Goal: Task Accomplishment & Management: Use online tool/utility

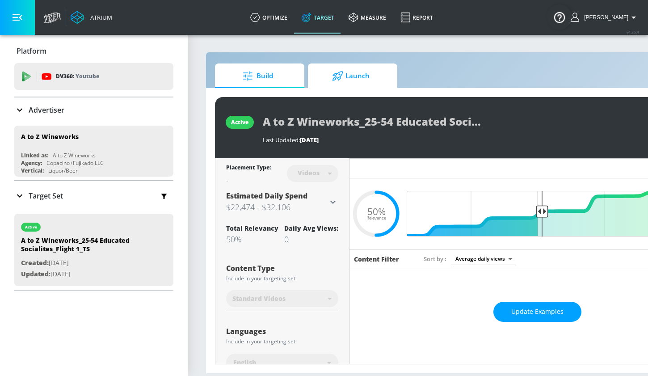
click at [350, 75] on span "Launch" at bounding box center [351, 75] width 68 height 21
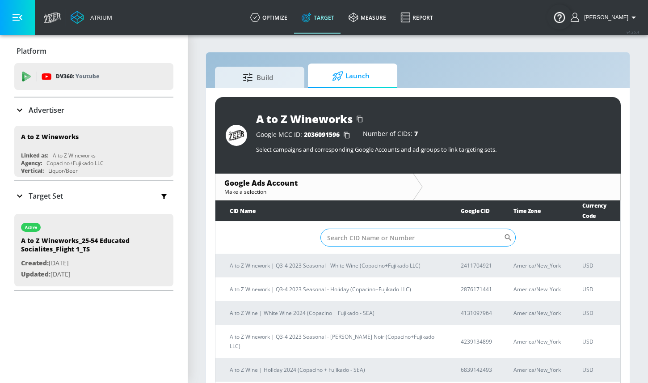
click at [356, 228] on input "Sort By" at bounding box center [412, 237] width 183 height 18
paste input "4473548976"
type input "4473548976"
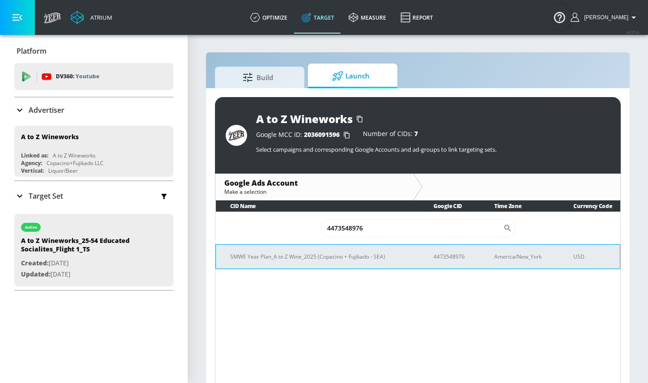
click at [459, 257] on p "4473548976" at bounding box center [453, 256] width 39 height 9
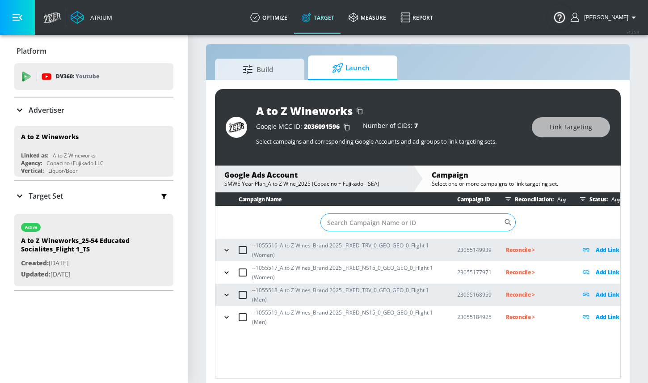
scroll to position [13, 0]
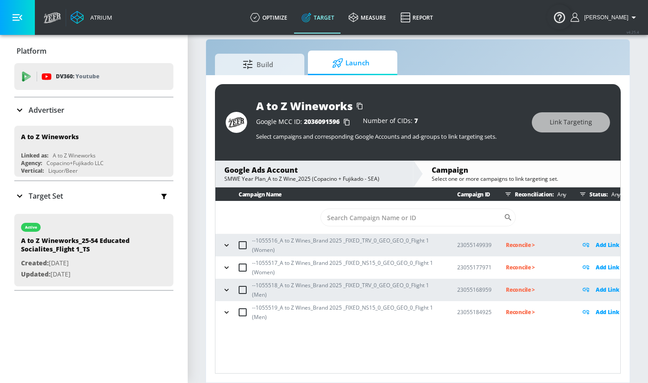
click at [227, 245] on icon "button" at bounding box center [226, 244] width 9 height 9
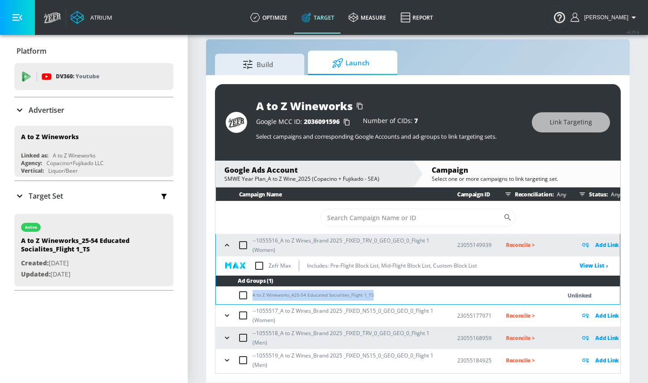
drag, startPoint x: 253, startPoint y: 295, endPoint x: 372, endPoint y: 295, distance: 118.9
click at [372, 295] on td "A to Z Wineworks_A25-54 Educated Socialites_Flight 1_TS" at bounding box center [379, 295] width 327 height 17
copy td "A to Z Wineworks_A25-54 Educated Socialites_Flight 1_TS"
click at [605, 244] on p "Add Link" at bounding box center [607, 245] width 24 height 10
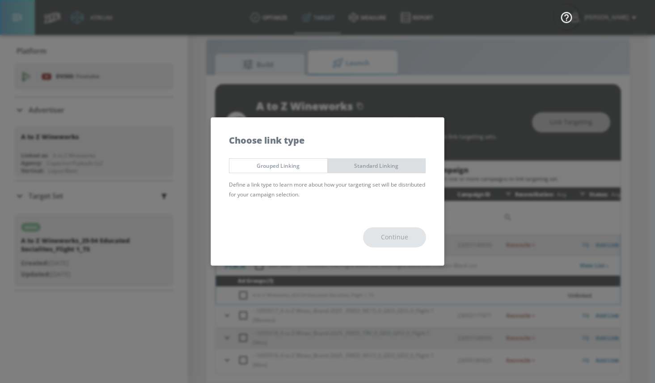
click at [359, 166] on span "Standard Linking" at bounding box center [376, 165] width 84 height 9
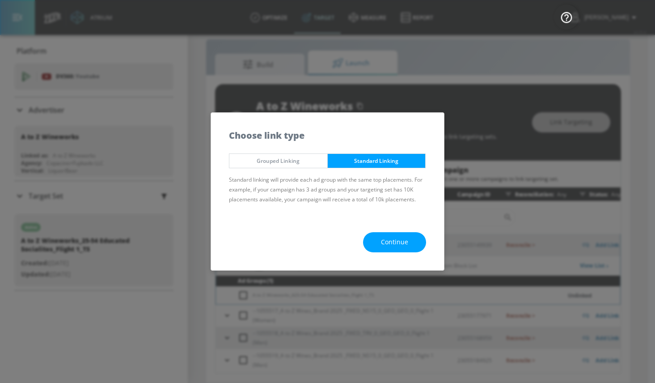
click at [378, 236] on button "Continue" at bounding box center [394, 242] width 63 height 20
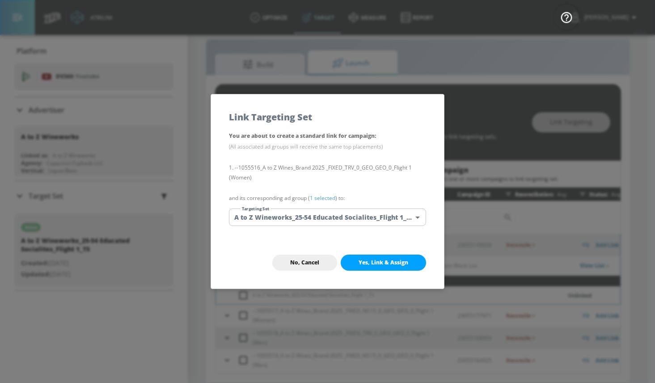
click at [317, 215] on body "Atrium optimize Target measure Report optimize Target measure Report v 4.25.4 M…" at bounding box center [327, 185] width 655 height 396
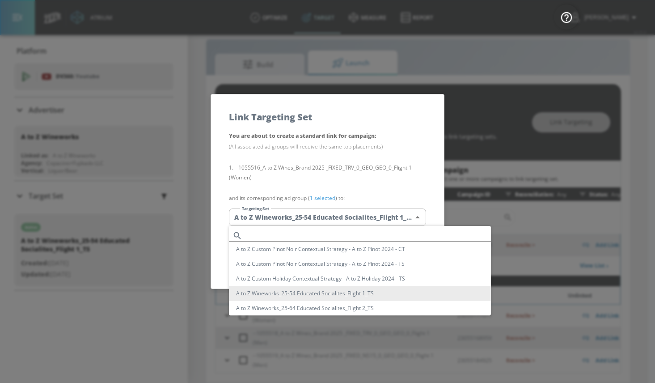
click at [304, 230] on input "text" at bounding box center [368, 235] width 245 height 12
paste input "A to Z Wineworks_A25-54 Educated Socialites_Flight 1_TS"
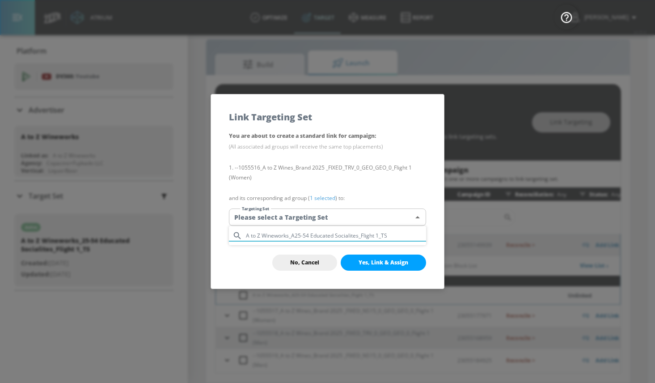
type input "A to Z Wineworks_A25-54 Educated Socialites_Flight 1_TS"
click at [314, 258] on div at bounding box center [327, 191] width 655 height 383
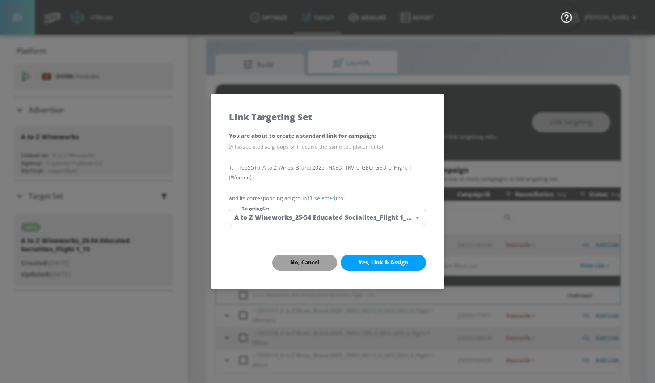
click at [293, 262] on span "No, Cancel" at bounding box center [304, 262] width 29 height 7
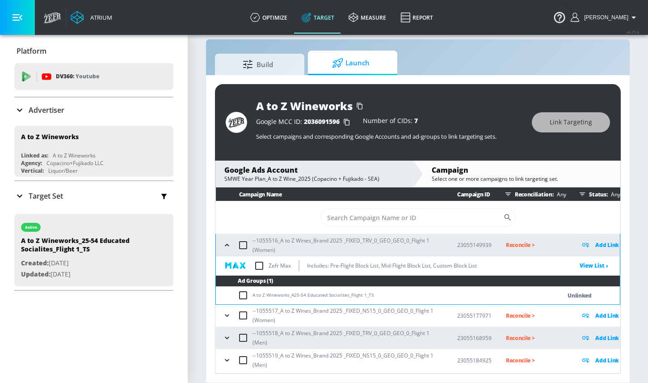
click at [243, 295] on input "checkbox" at bounding box center [245, 295] width 15 height 11
checkbox input "true"
click at [550, 120] on button "Link Targeting" at bounding box center [571, 122] width 78 height 20
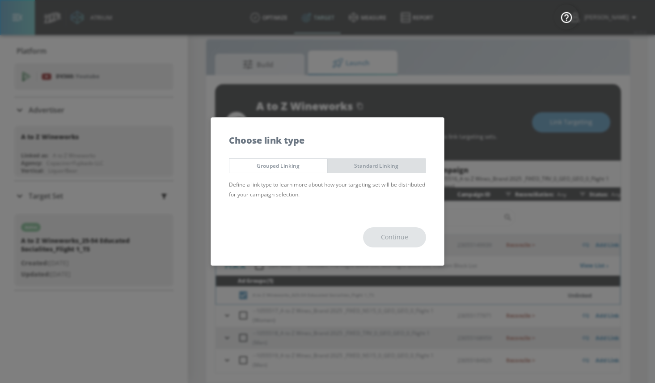
click at [353, 159] on button "Standard Linking" at bounding box center [376, 165] width 99 height 15
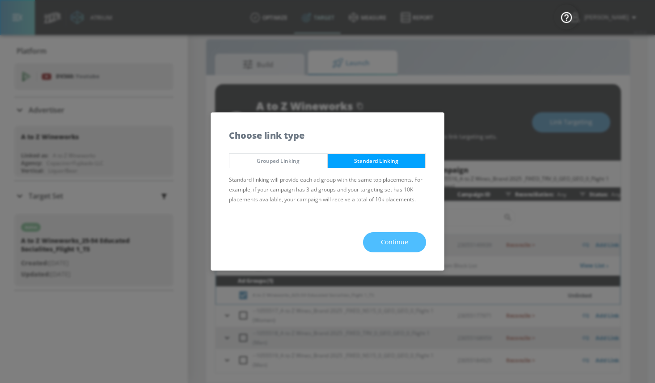
click at [374, 240] on button "Continue" at bounding box center [394, 242] width 63 height 20
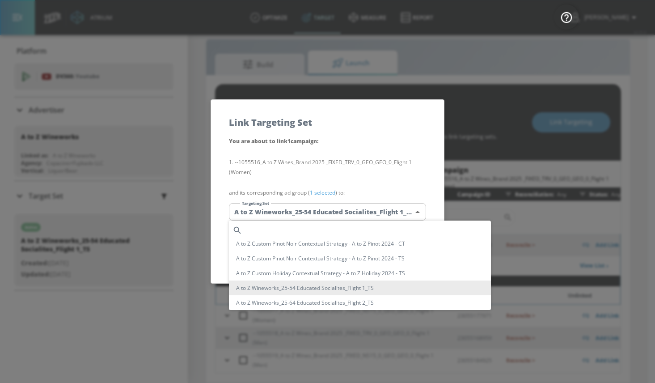
click at [287, 214] on body "Atrium optimize Target measure Report optimize Target measure Report v 4.25.4 M…" at bounding box center [327, 185] width 655 height 396
click at [282, 226] on input "text" at bounding box center [368, 230] width 245 height 12
click at [290, 287] on li "A to Z Wineworks_25-54 Educated Socialites_Flight 1_TS" at bounding box center [360, 287] width 262 height 15
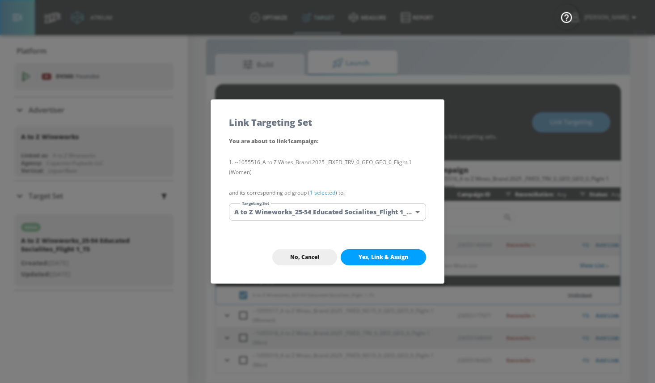
click at [261, 214] on body "Atrium optimize Target measure Report optimize Target measure Report v 4.25.4 M…" at bounding box center [327, 185] width 655 height 396
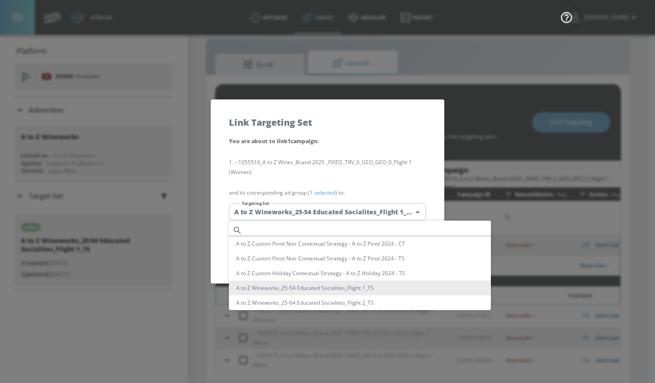
click at [259, 228] on input "text" at bounding box center [368, 230] width 245 height 12
paste input "A to Z Wineworks_A25-54 Educated Socialites_Flight 1_TS"
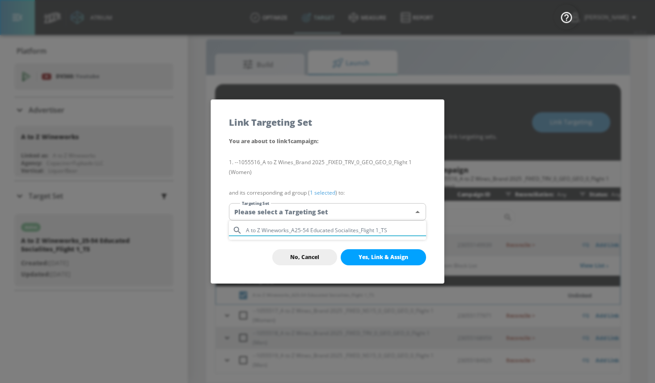
type input "A to Z Wineworks_A25-54 Educated Socialites_Flight 1_TS"
click at [250, 253] on div at bounding box center [327, 191] width 655 height 383
click at [369, 209] on body "Atrium optimize Target measure Report optimize Target measure Report v 4.25.4 M…" at bounding box center [327, 185] width 655 height 396
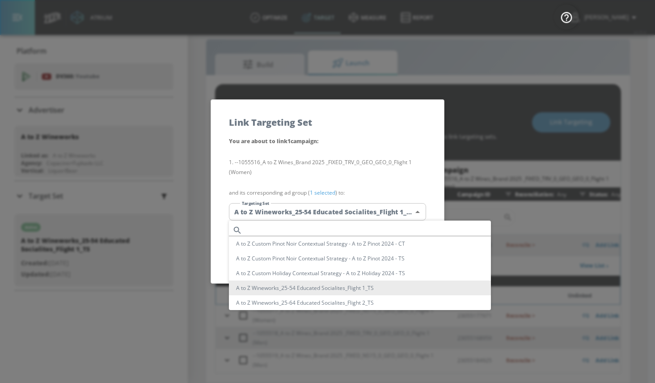
click at [364, 288] on li "A to Z Wineworks_25-54 Educated Socialites_Flight 1_TS" at bounding box center [360, 287] width 262 height 15
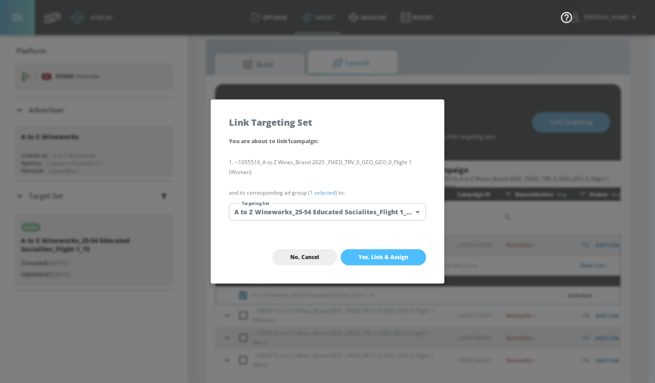
click at [372, 255] on span "Yes, Link & Assign" at bounding box center [383, 256] width 50 height 7
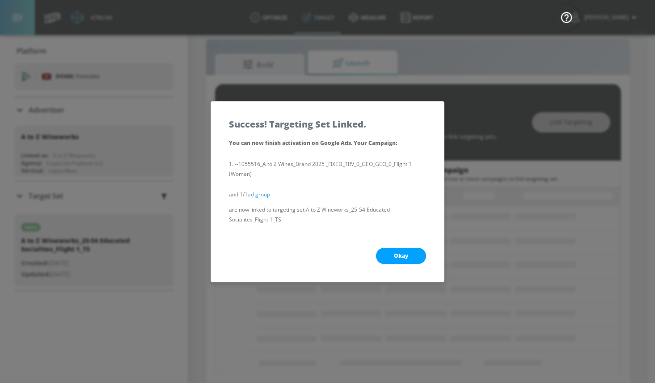
click at [383, 253] on button "Okay" at bounding box center [401, 256] width 50 height 16
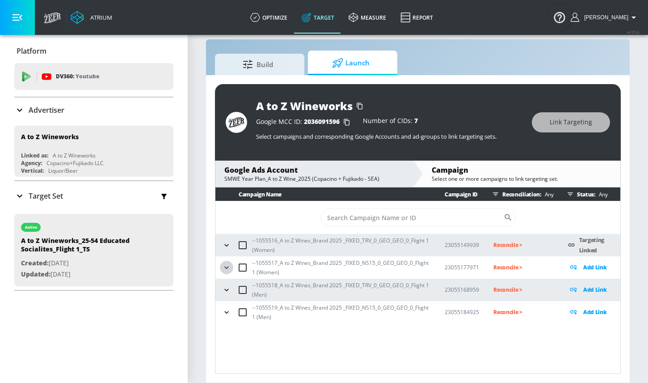
click at [227, 266] on icon "button" at bounding box center [226, 267] width 9 height 9
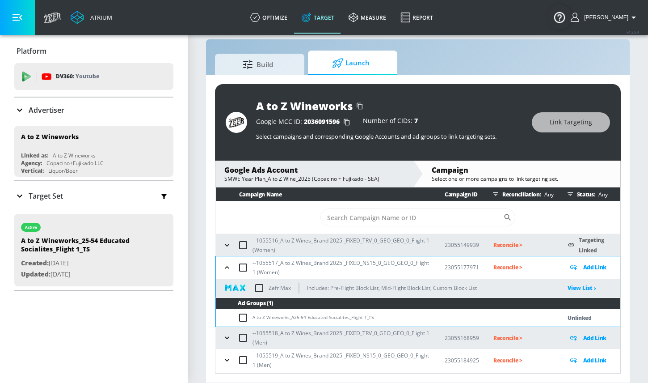
click at [244, 316] on input "checkbox" at bounding box center [245, 317] width 15 height 11
checkbox input "true"
click at [560, 129] on button "Link Targeting" at bounding box center [571, 122] width 78 height 20
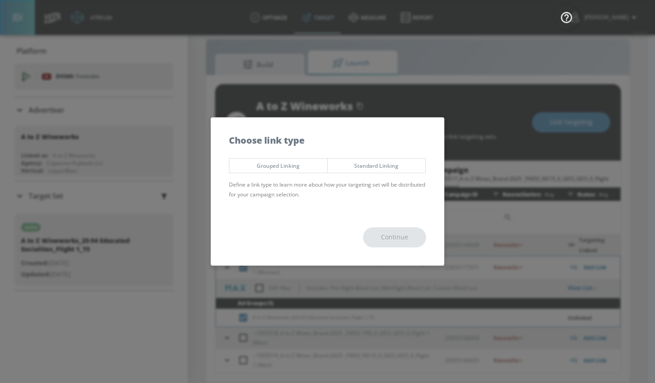
click at [370, 163] on span "Standard Linking" at bounding box center [376, 165] width 84 height 9
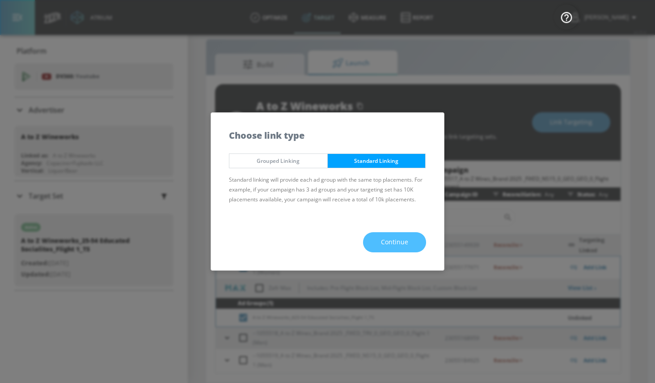
click at [382, 237] on span "Continue" at bounding box center [394, 241] width 27 height 11
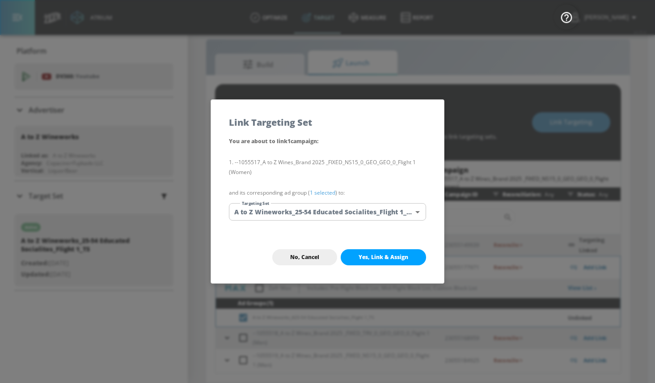
click at [354, 208] on body "Atrium optimize Target measure Report optimize Target measure Report v 4.25.4 M…" at bounding box center [327, 185] width 655 height 396
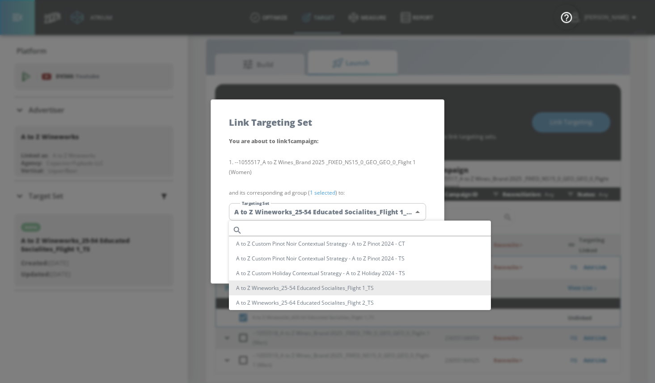
click at [354, 287] on li "A to Z Wineworks_25-54 Educated Socialites_Flight 1_TS" at bounding box center [360, 287] width 262 height 15
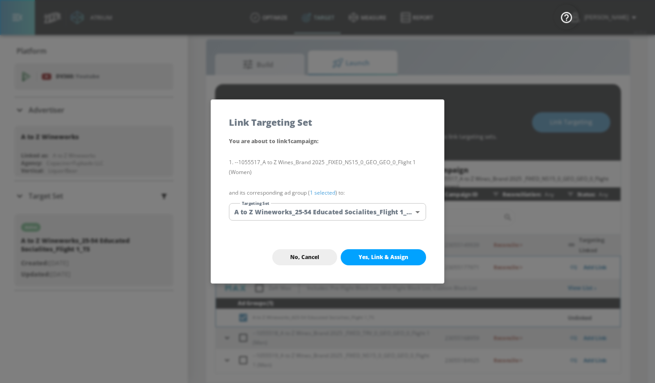
click at [364, 257] on span "Yes, Link & Assign" at bounding box center [383, 256] width 50 height 7
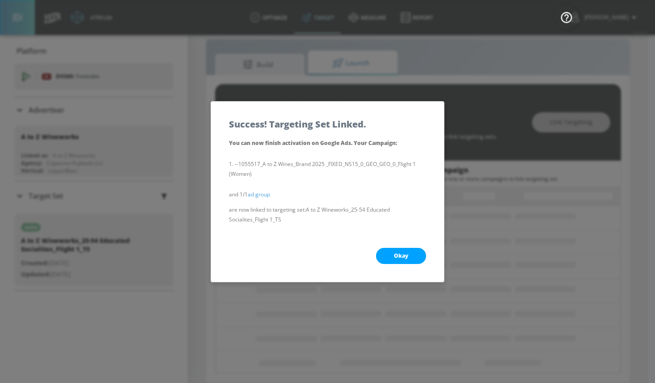
click at [399, 254] on span "Okay" at bounding box center [401, 255] width 14 height 7
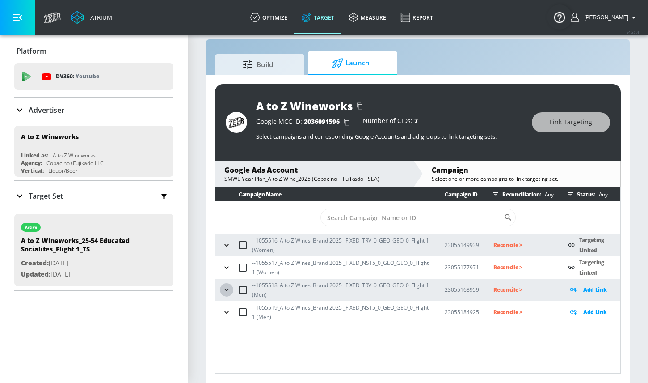
drag, startPoint x: 228, startPoint y: 290, endPoint x: 253, endPoint y: 285, distance: 25.5
click at [228, 290] on icon "button" at bounding box center [226, 289] width 9 height 9
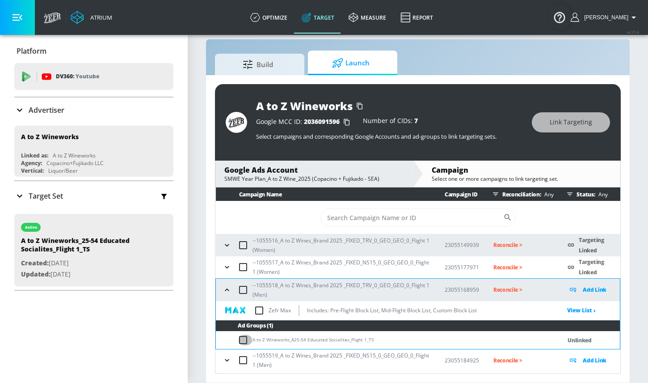
click at [245, 341] on input "checkbox" at bounding box center [245, 339] width 15 height 11
checkbox input "true"
click at [542, 122] on button "Link Targeting" at bounding box center [571, 122] width 78 height 20
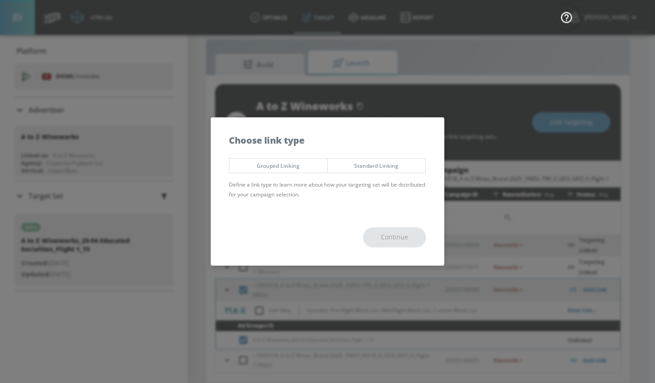
click at [372, 163] on span "Standard Linking" at bounding box center [376, 165] width 84 height 9
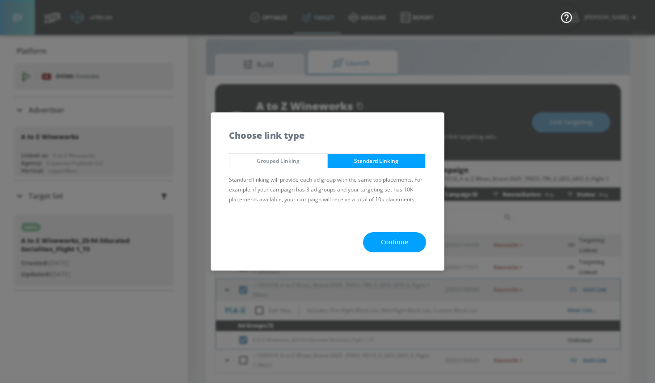
click at [393, 249] on button "Continue" at bounding box center [394, 242] width 63 height 20
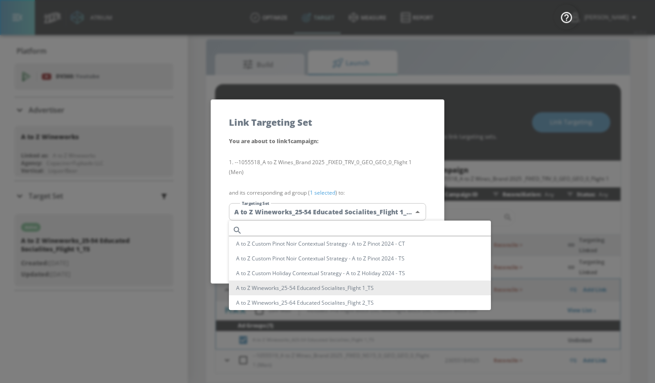
click at [308, 216] on body "Atrium optimize Target measure Report optimize Target measure Report v 4.25.4 M…" at bounding box center [327, 185] width 655 height 396
click at [320, 286] on li "A to Z Wineworks_25-54 Educated Socialites_Flight 1_TS" at bounding box center [360, 287] width 262 height 15
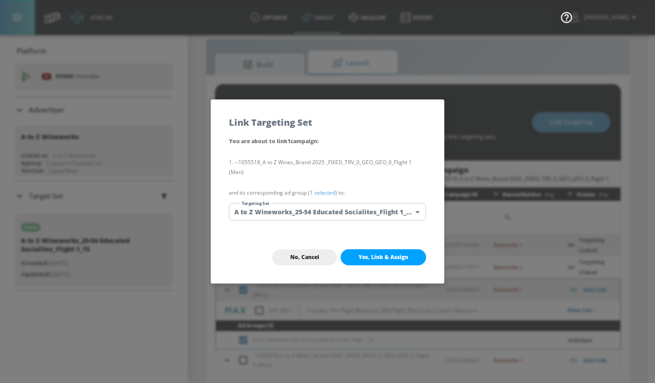
click at [351, 260] on button "Yes, Link & Assign" at bounding box center [383, 257] width 85 height 16
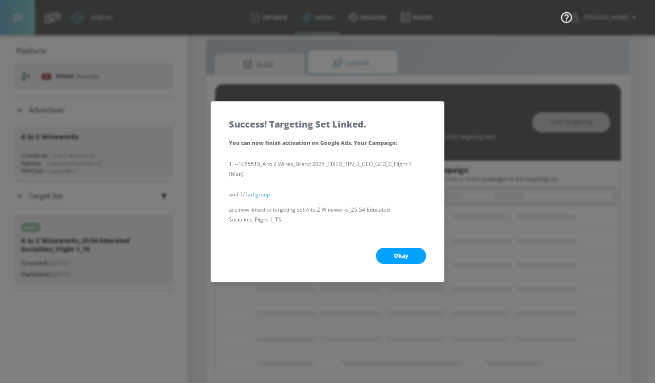
drag, startPoint x: 392, startPoint y: 256, endPoint x: 363, endPoint y: 262, distance: 30.2
click at [392, 256] on button "Okay" at bounding box center [401, 256] width 50 height 16
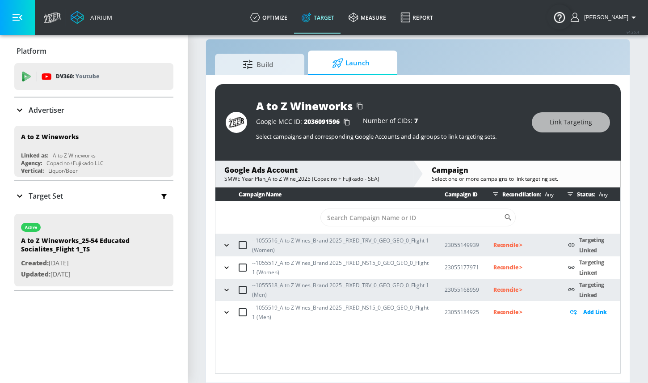
scroll to position [0, 0]
click at [227, 308] on icon "button" at bounding box center [226, 312] width 9 height 9
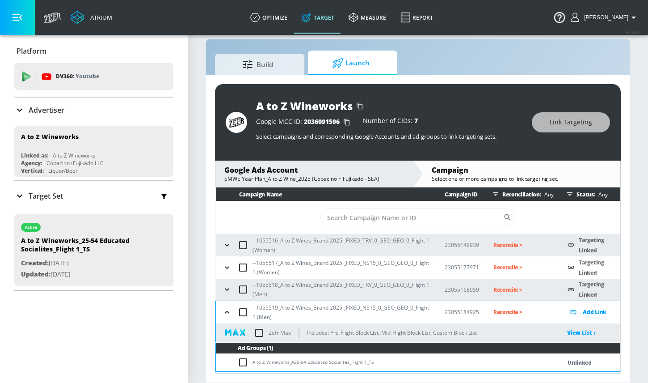
click at [242, 362] on input "checkbox" at bounding box center [245, 362] width 15 height 11
checkbox input "true"
click at [550, 125] on button "Link Targeting" at bounding box center [571, 122] width 78 height 20
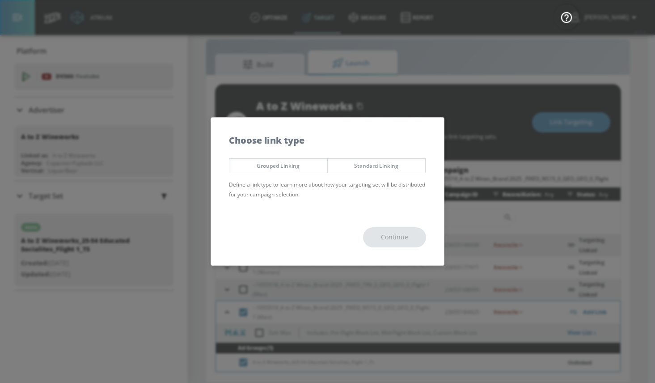
click at [370, 156] on div "Grouped Linking Standard Linking Define a link type to learn more about how you…" at bounding box center [327, 181] width 233 height 55
click at [371, 165] on span "Standard Linking" at bounding box center [376, 165] width 84 height 9
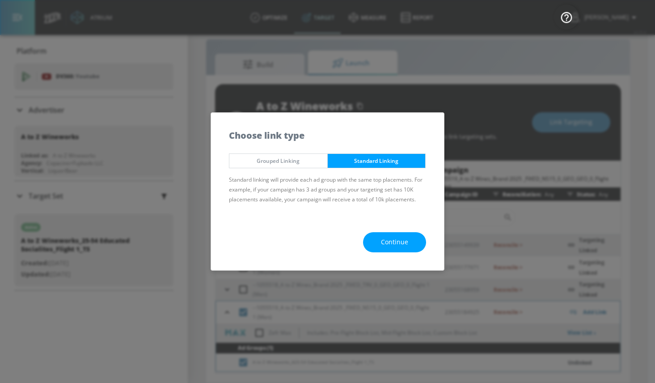
click at [385, 244] on span "Continue" at bounding box center [394, 241] width 27 height 11
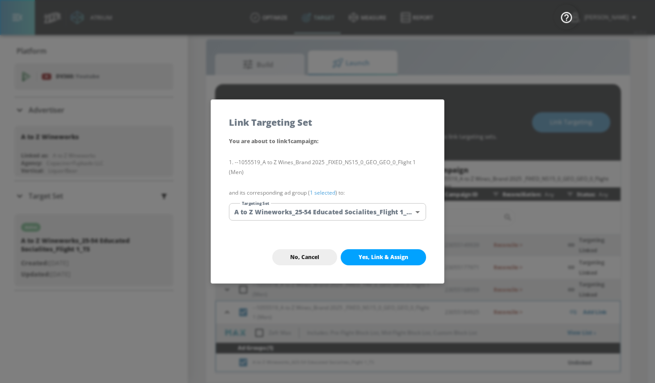
click at [293, 211] on body "Atrium optimize Target measure Report optimize Target measure Report v 4.25.4 M…" at bounding box center [327, 185] width 655 height 396
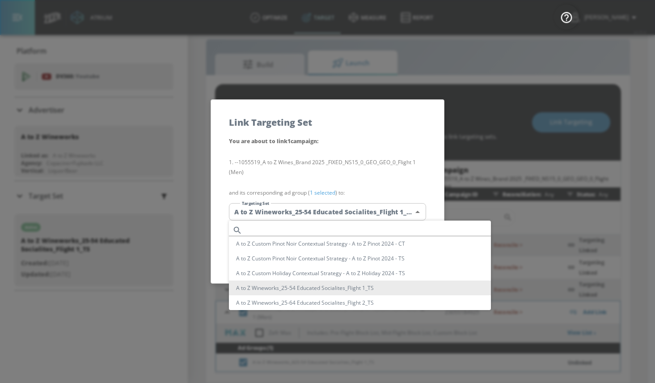
click at [299, 287] on li "A to Z Wineworks_25-54 Educated Socialites_Flight 1_TS" at bounding box center [360, 287] width 262 height 15
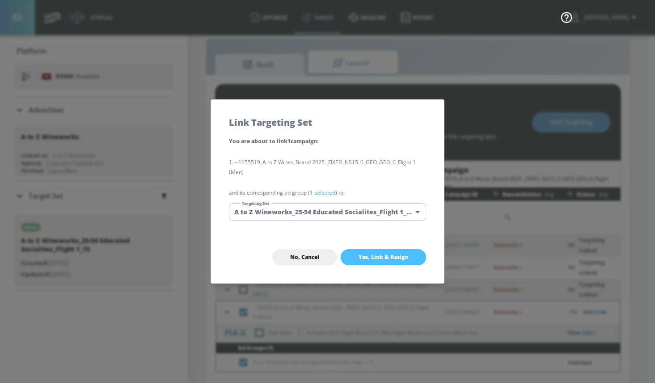
click at [357, 253] on button "Yes, Link & Assign" at bounding box center [383, 257] width 85 height 16
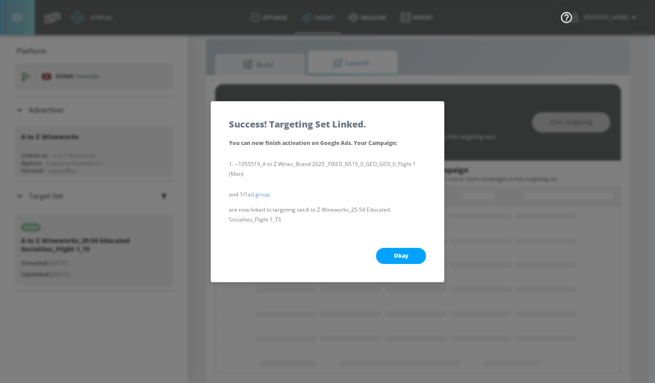
click at [395, 252] on span "Okay" at bounding box center [401, 255] width 14 height 7
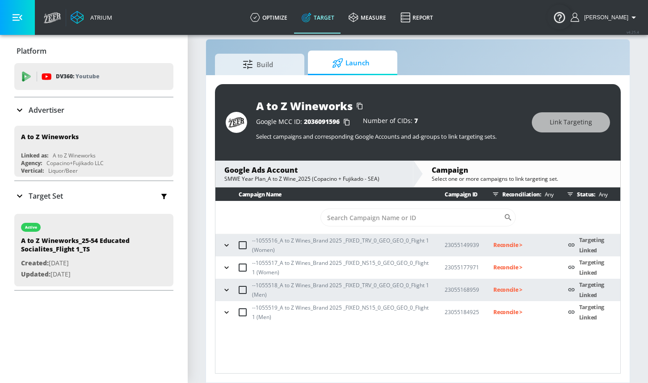
click at [515, 243] on p "Reconcile >" at bounding box center [523, 245] width 60 height 10
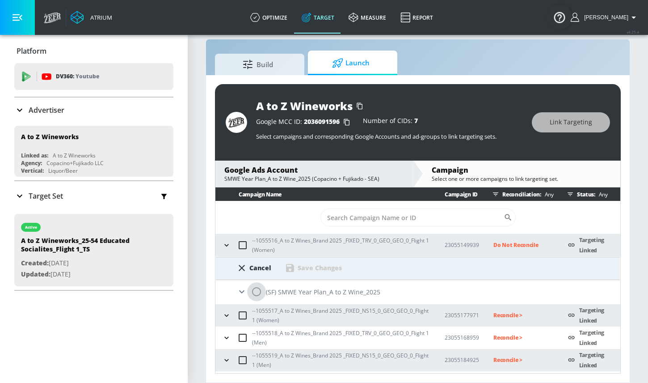
click at [254, 291] on input "radio" at bounding box center [256, 291] width 19 height 19
radio input "true"
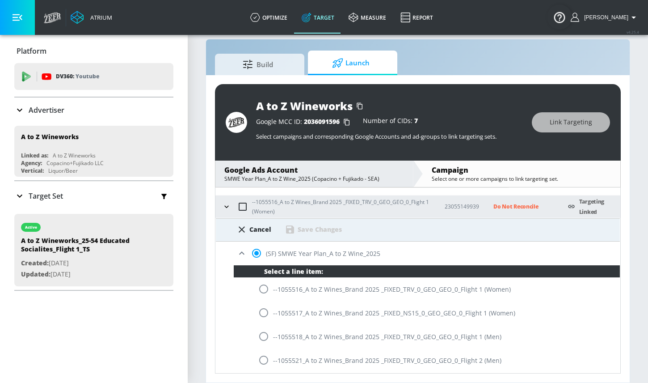
scroll to position [77, 0]
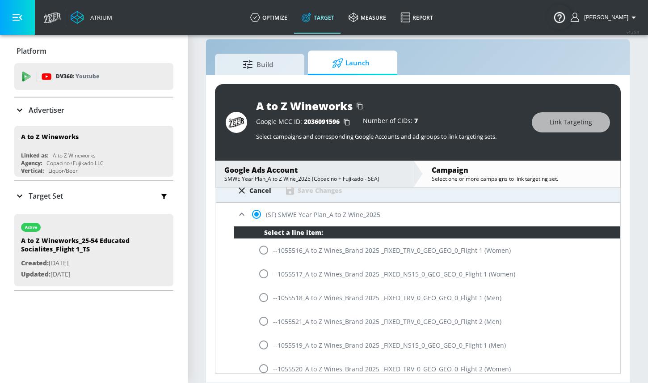
click at [262, 250] on input "radio" at bounding box center [263, 249] width 19 height 19
radio input "true"
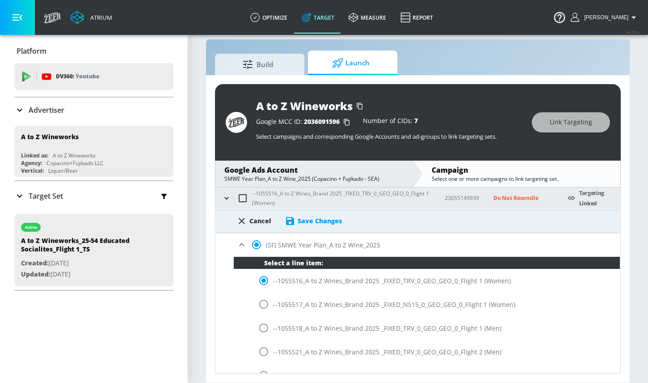
scroll to position [5, 0]
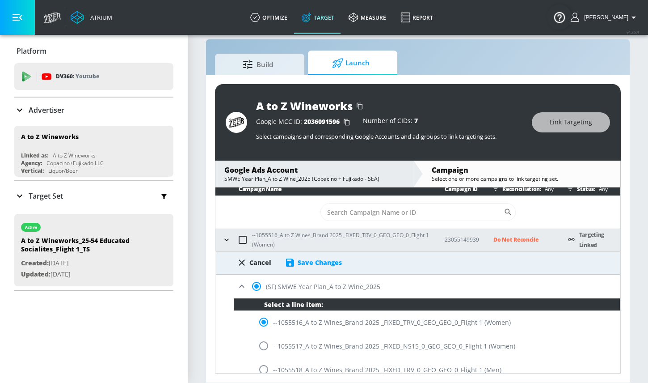
click at [303, 262] on div "Save Changes" at bounding box center [320, 262] width 44 height 8
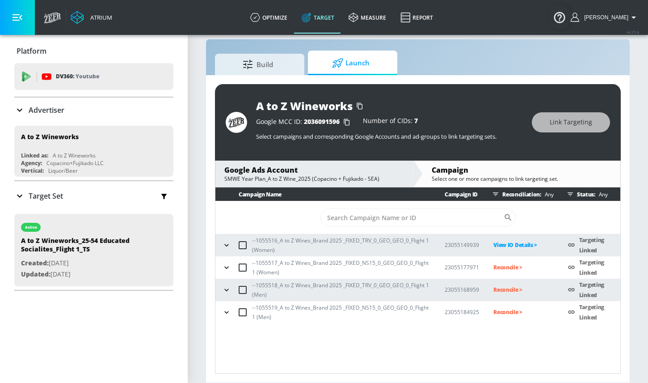
scroll to position [0, 0]
drag, startPoint x: 252, startPoint y: 263, endPoint x: 276, endPoint y: 263, distance: 24.6
click at [276, 263] on div "--1055517_A to Z Wines_Brand 2025 _FIXED_NS15_0_GEO_GEO_0_Flight 1 (Women)" at bounding box center [325, 267] width 211 height 19
drag, startPoint x: 275, startPoint y: 262, endPoint x: 251, endPoint y: 262, distance: 24.1
click at [251, 262] on div "--1055517_A to Z Wines_Brand 2025 _FIXED_NS15_0_GEO_GEO_0_Flight 1 (Women)" at bounding box center [325, 267] width 211 height 19
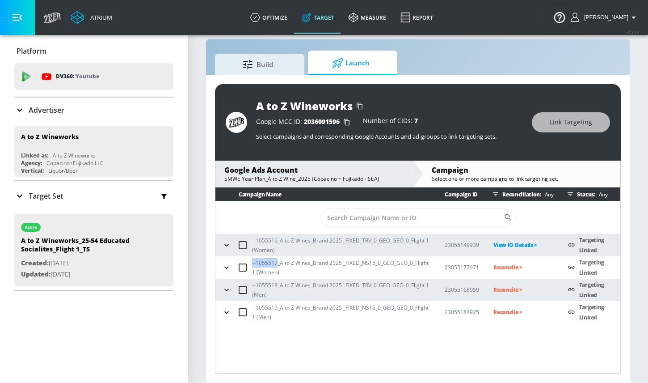
copy p "--1055517"
click at [506, 270] on p "Reconcile >" at bounding box center [523, 267] width 60 height 10
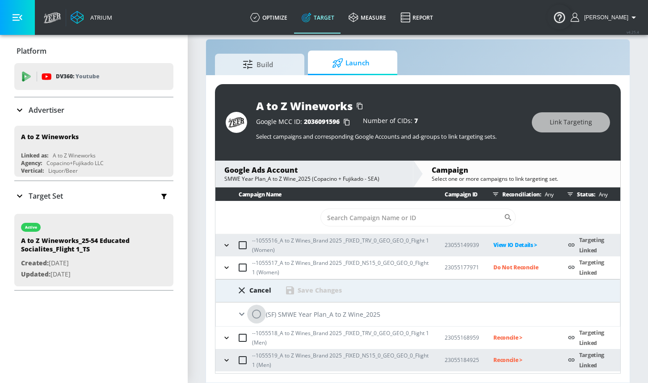
click at [256, 314] on input "radio" at bounding box center [256, 313] width 19 height 19
radio input "true"
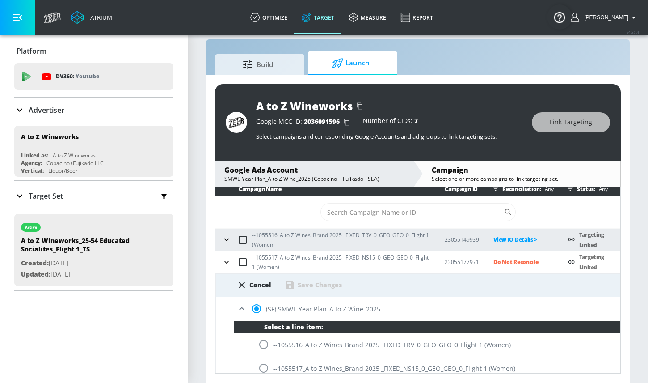
scroll to position [15, 0]
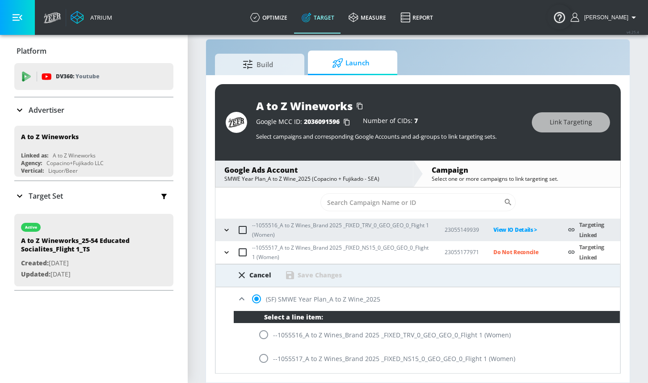
click at [263, 356] on input "radio" at bounding box center [263, 358] width 19 height 19
radio input "true"
click at [311, 276] on div "Save Changes" at bounding box center [320, 274] width 44 height 8
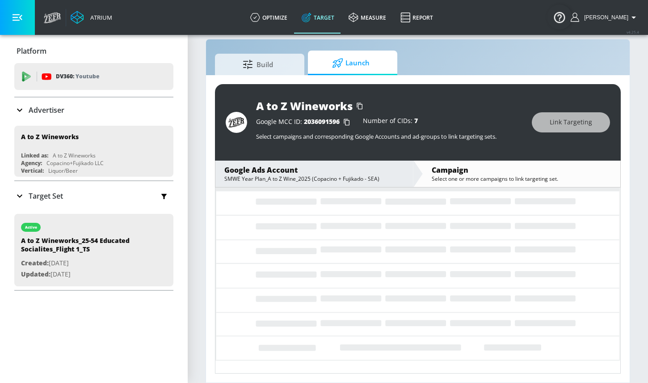
scroll to position [0, 0]
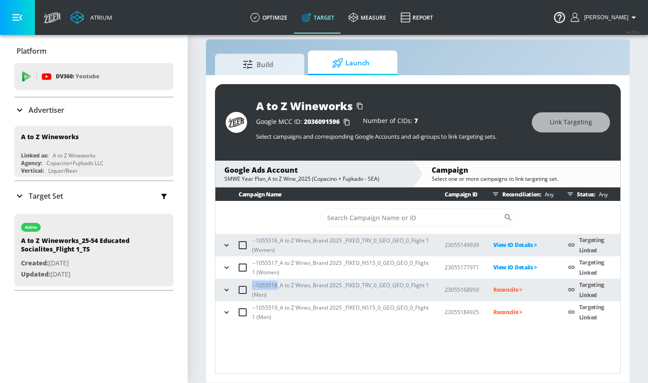
drag, startPoint x: 252, startPoint y: 286, endPoint x: 276, endPoint y: 285, distance: 24.2
click at [276, 285] on p "--1055518_A to Z Wines_Brand 2025 _FIXED_TRV_0_GEO_GEO_0_Flight 1 (Men)" at bounding box center [341, 289] width 178 height 19
copy p "--1055518"
click at [244, 290] on input "checkbox" at bounding box center [242, 289] width 19 height 19
checkbox input "true"
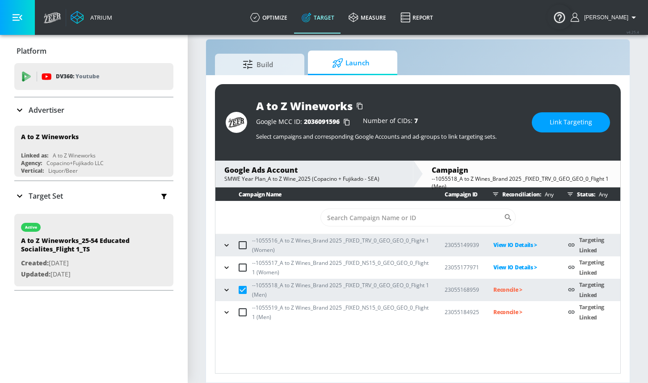
click at [497, 288] on p "Reconcile >" at bounding box center [523, 289] width 60 height 10
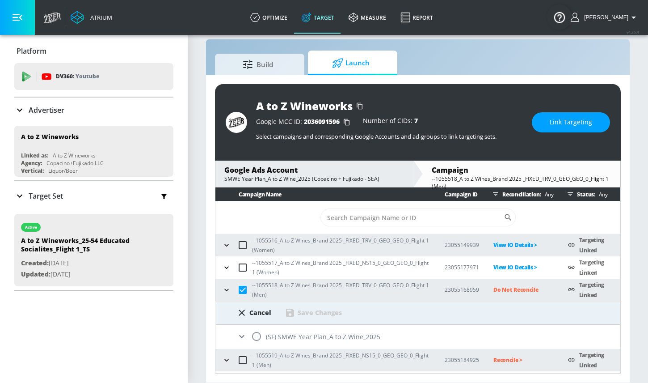
click at [257, 337] on input "radio" at bounding box center [256, 336] width 19 height 19
radio input "true"
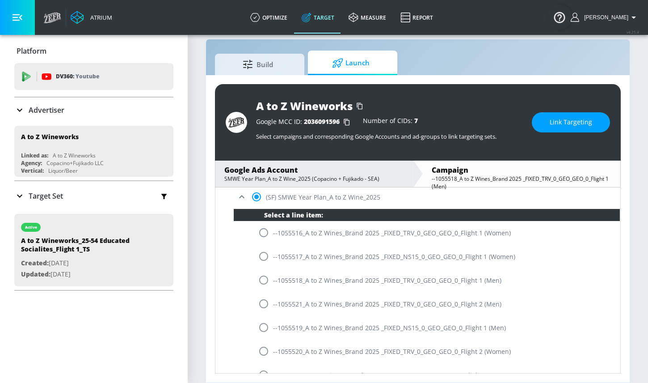
scroll to position [199, 0]
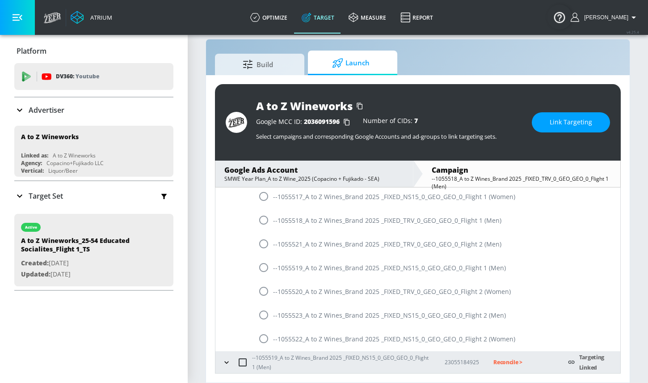
click at [264, 219] on input "radio" at bounding box center [263, 220] width 19 height 19
radio input "true"
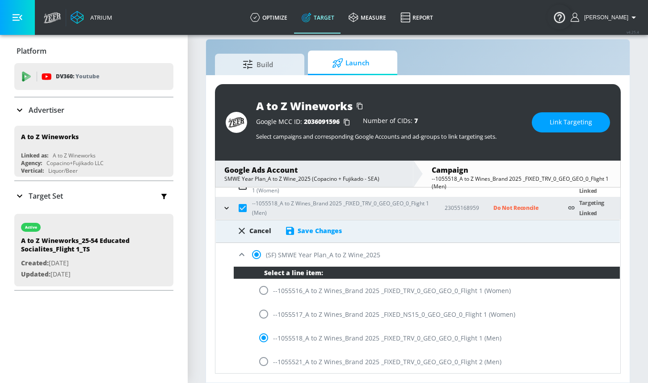
scroll to position [81, 0]
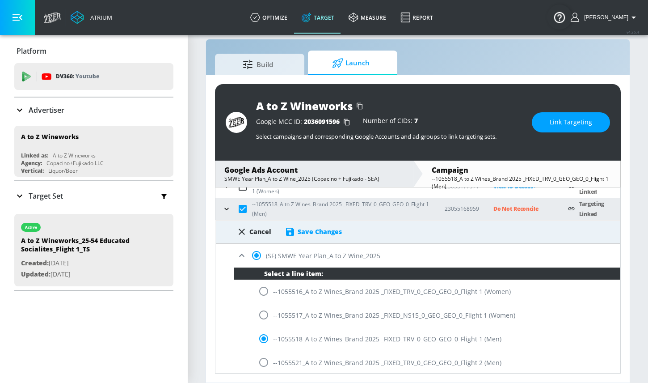
click at [298, 232] on div "Save Changes" at bounding box center [320, 231] width 44 height 8
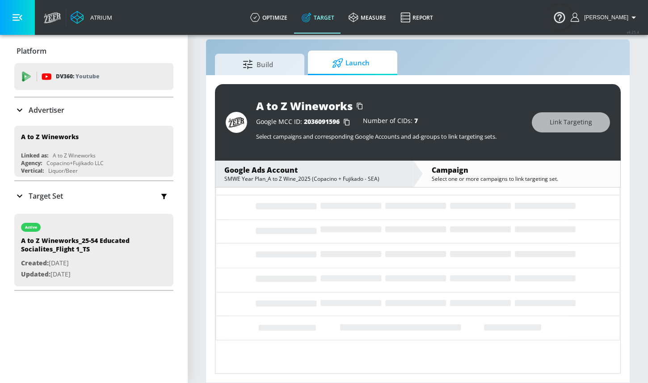
scroll to position [0, 0]
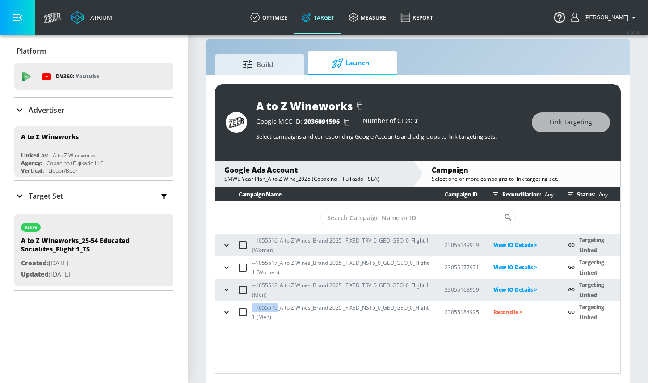
drag, startPoint x: 253, startPoint y: 308, endPoint x: 276, endPoint y: 308, distance: 23.7
click at [276, 308] on p "--1055519_A to Z Wines_Brand 2025 _FIXED_NS15_0_GEO_GEO_0_Flight 1 (Men)" at bounding box center [341, 312] width 178 height 19
copy p "--1055519"
click at [514, 312] on p "Reconcile >" at bounding box center [523, 312] width 60 height 10
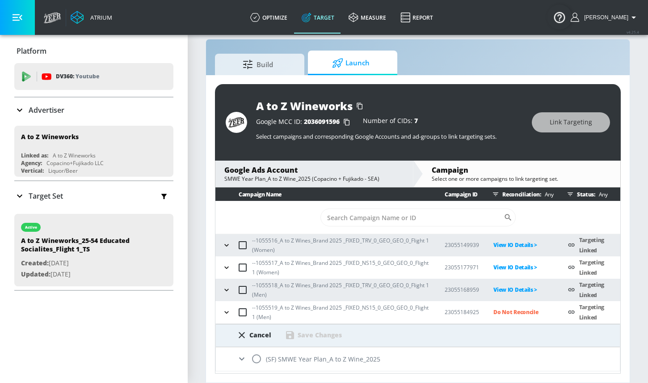
click at [256, 357] on input "radio" at bounding box center [256, 358] width 19 height 19
radio input "true"
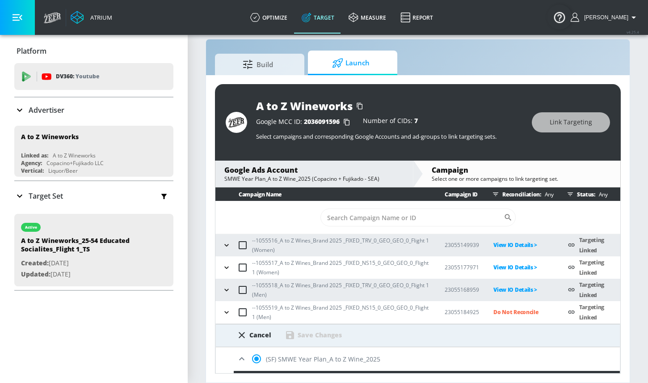
scroll to position [199, 0]
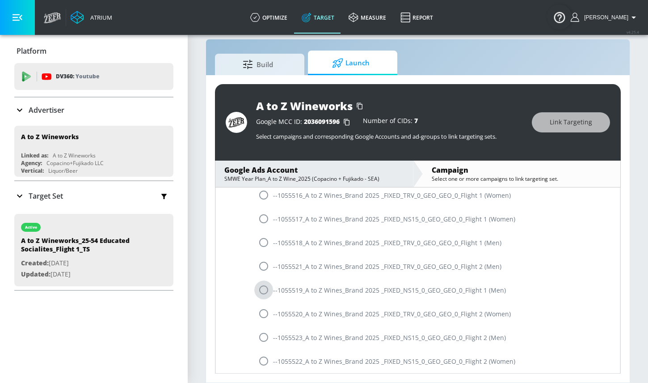
click at [261, 291] on input "radio" at bounding box center [263, 289] width 19 height 19
radio input "true"
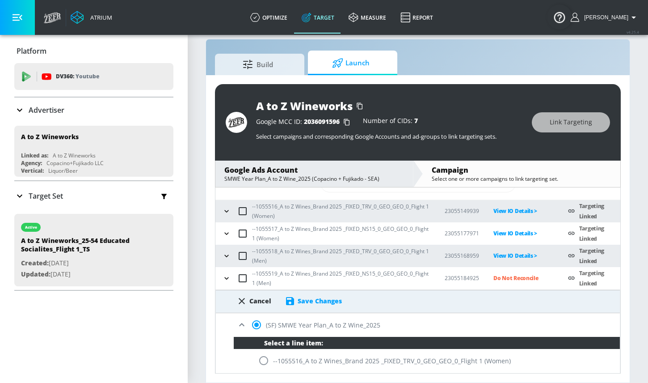
click at [314, 298] on div "Save Changes" at bounding box center [320, 300] width 44 height 8
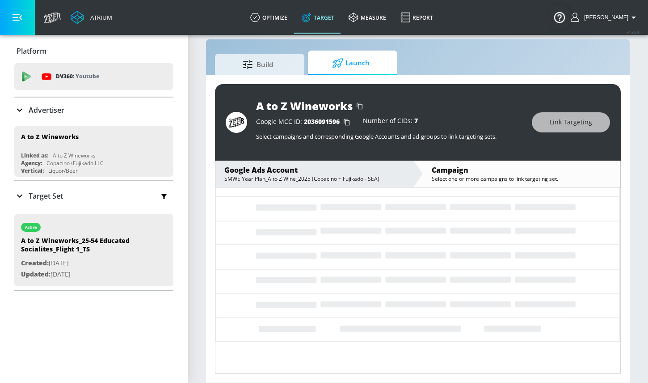
scroll to position [0, 0]
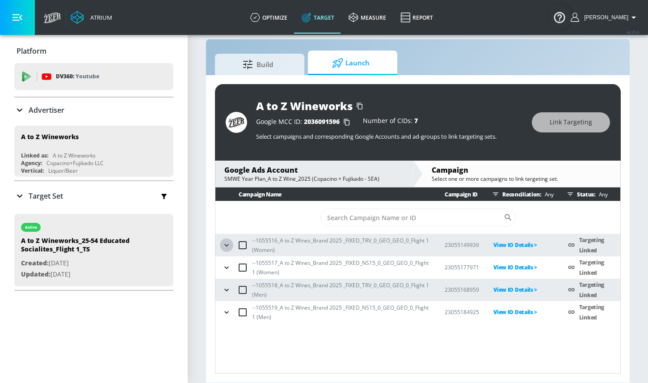
click at [225, 245] on icon "button" at bounding box center [226, 245] width 4 height 2
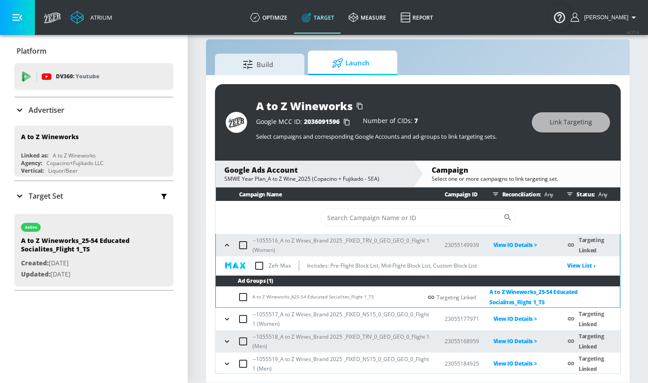
click at [226, 246] on icon "button" at bounding box center [227, 244] width 9 height 9
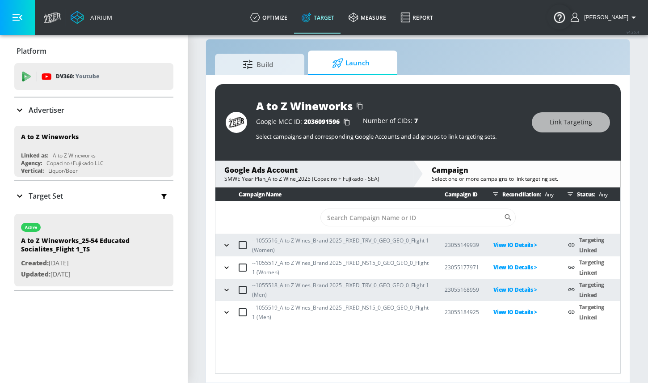
click at [344, 350] on div "Campaign Name Campaign ID Reconciliation: Any Status: Any ​ --1055516_A to Z Wi…" at bounding box center [418, 280] width 406 height 186
click at [225, 242] on icon "button" at bounding box center [226, 244] width 9 height 9
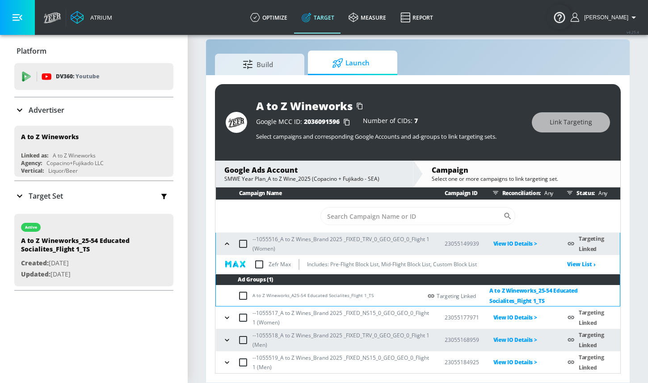
scroll to position [2, 0]
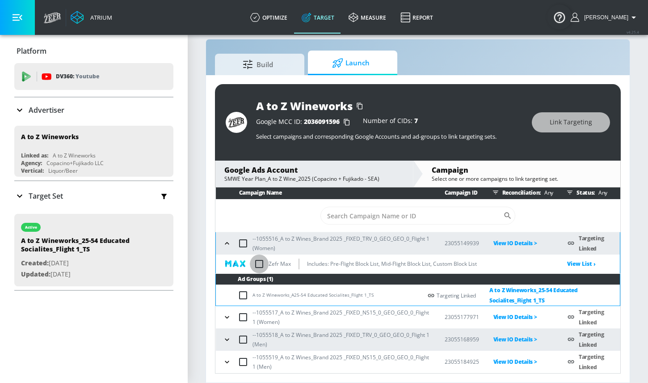
click at [259, 266] on input "checkbox" at bounding box center [259, 263] width 19 height 19
checkbox input "true"
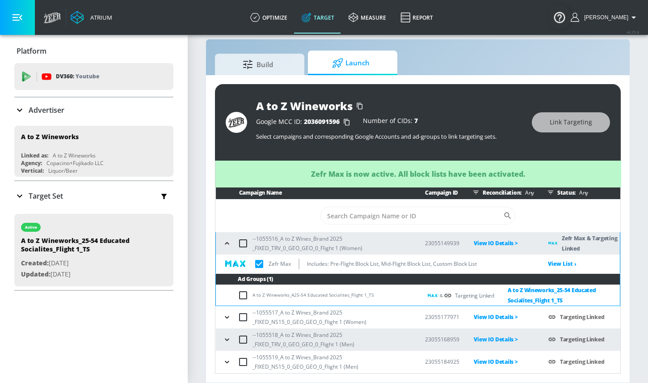
click at [226, 243] on icon "button" at bounding box center [227, 243] width 9 height 9
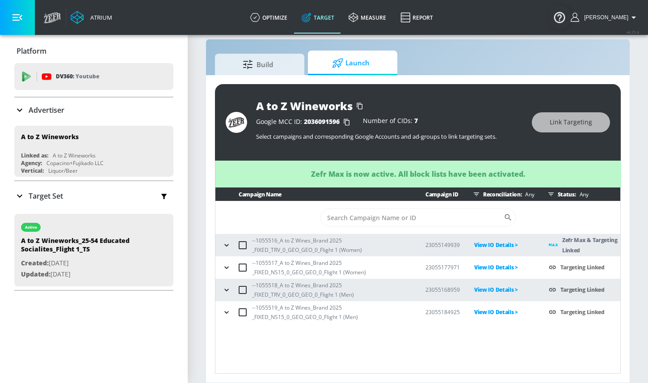
scroll to position [0, 0]
click at [228, 267] on icon "button" at bounding box center [226, 267] width 4 height 2
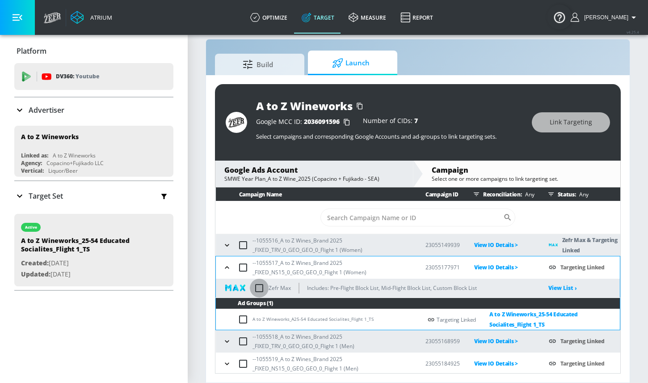
click at [261, 286] on input "checkbox" at bounding box center [259, 287] width 19 height 19
checkbox input "true"
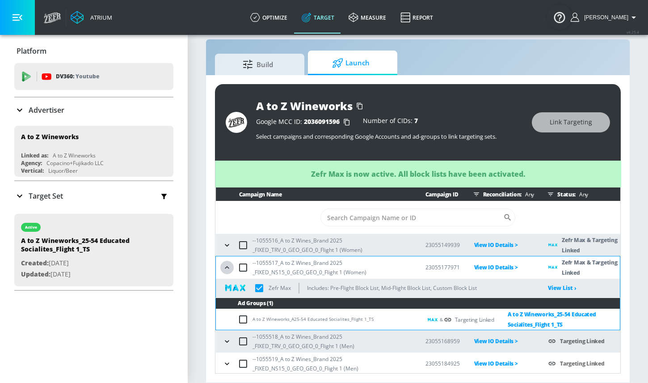
drag, startPoint x: 228, startPoint y: 266, endPoint x: 229, endPoint y: 253, distance: 12.6
click at [228, 266] on icon "button" at bounding box center [227, 267] width 9 height 9
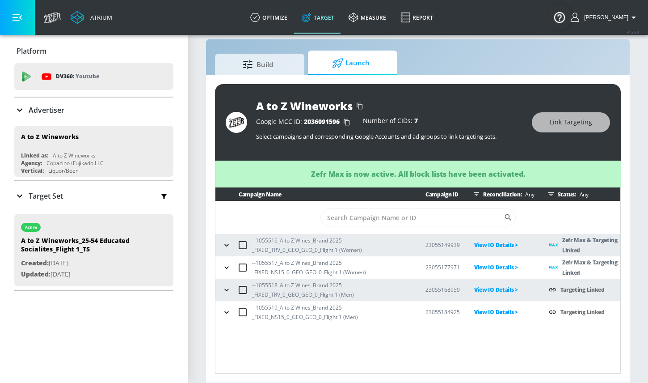
click at [226, 290] on icon "button" at bounding box center [226, 289] width 4 height 2
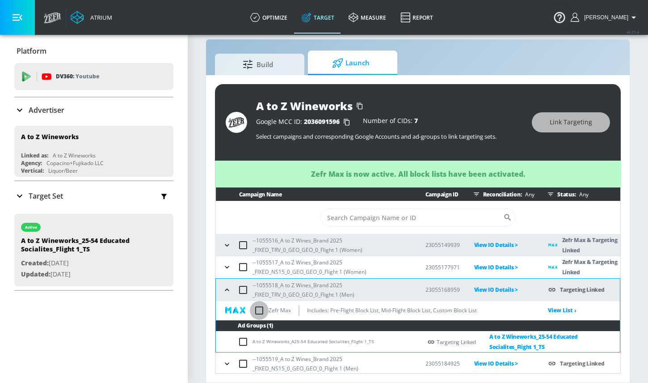
click at [260, 309] on input "checkbox" at bounding box center [259, 310] width 19 height 19
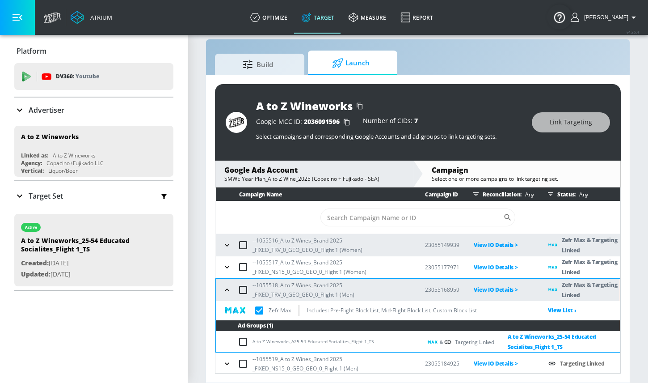
checkbox input "true"
click at [226, 289] on icon "button" at bounding box center [227, 289] width 4 height 2
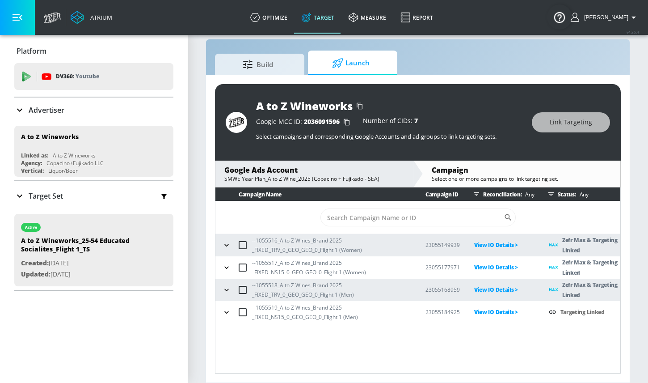
click at [225, 313] on icon "button" at bounding box center [226, 312] width 9 height 9
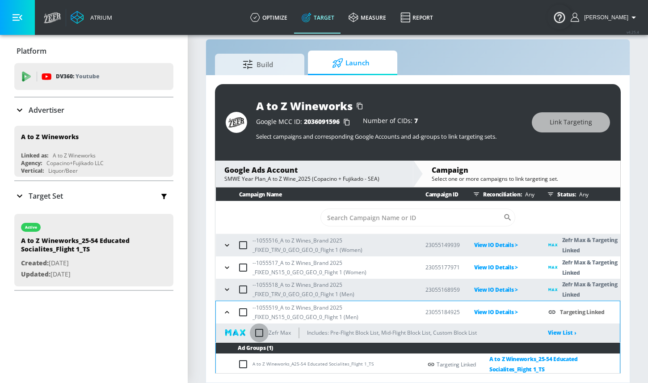
click at [259, 330] on input "checkbox" at bounding box center [259, 332] width 19 height 19
checkbox input "true"
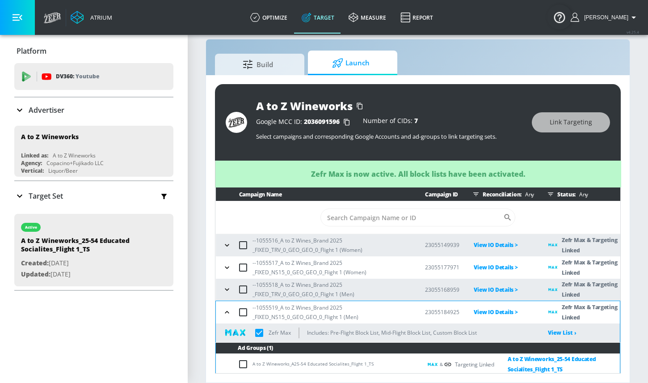
click at [230, 313] on icon "button" at bounding box center [227, 312] width 9 height 9
